Goal: Information Seeking & Learning: Learn about a topic

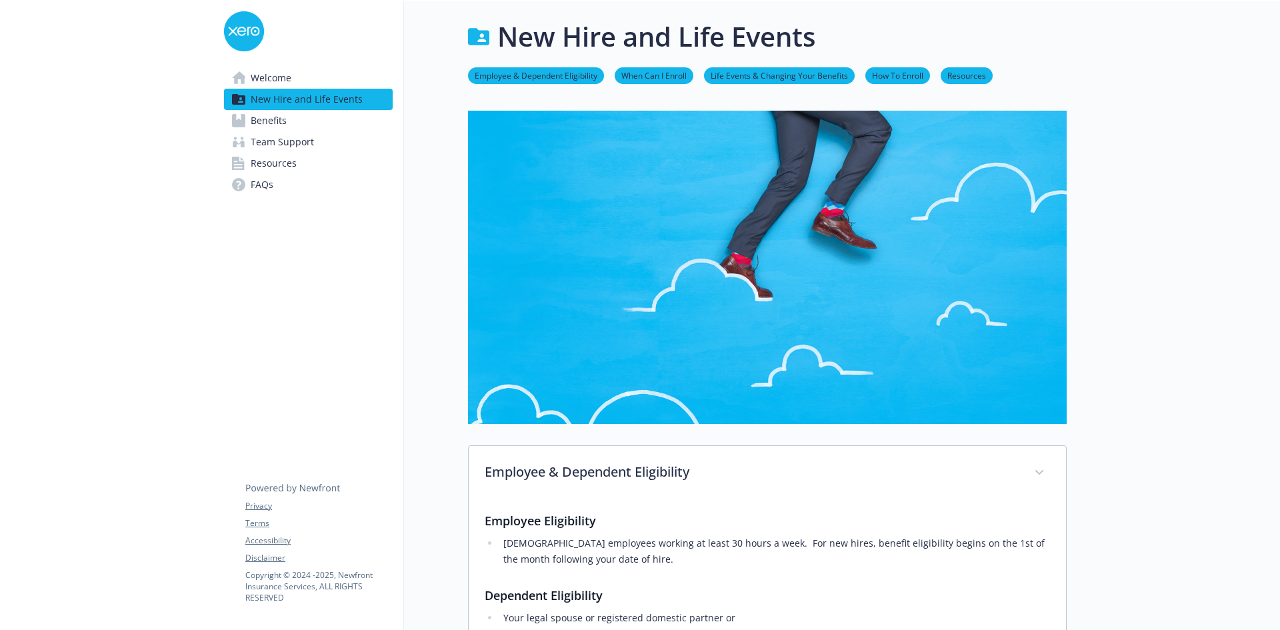
scroll to position [813, 0]
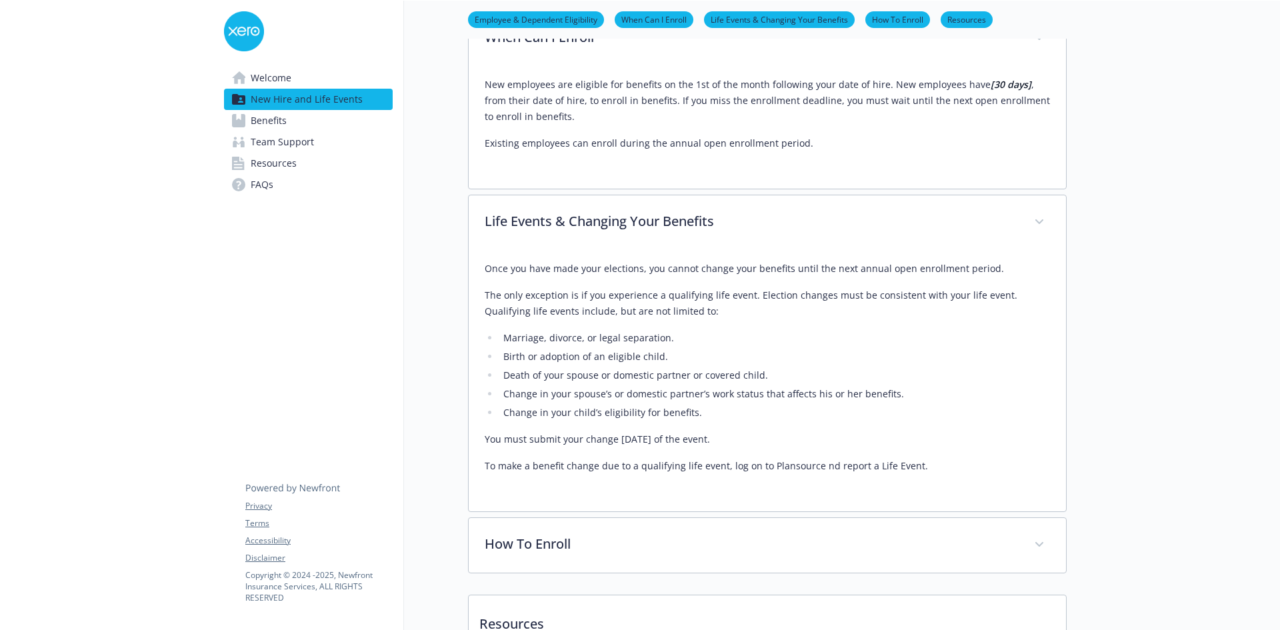
click at [343, 129] on link "Benefits" at bounding box center [308, 120] width 169 height 21
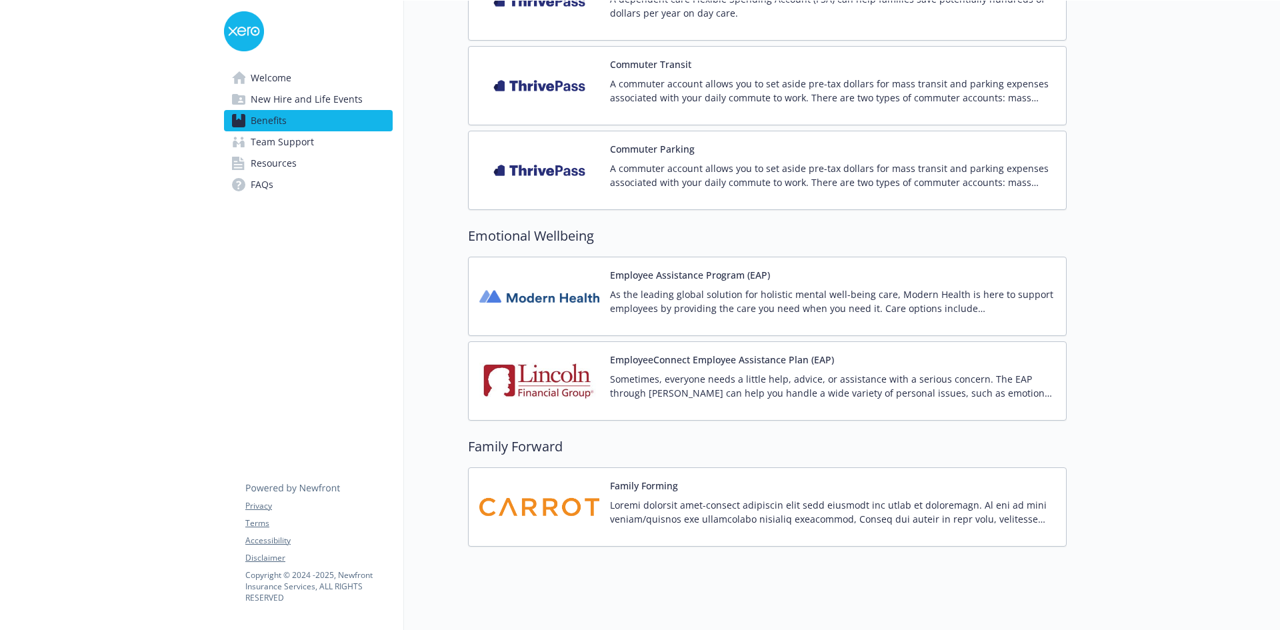
scroll to position [1601, 0]
